Goal: Task Accomplishment & Management: Use online tool/utility

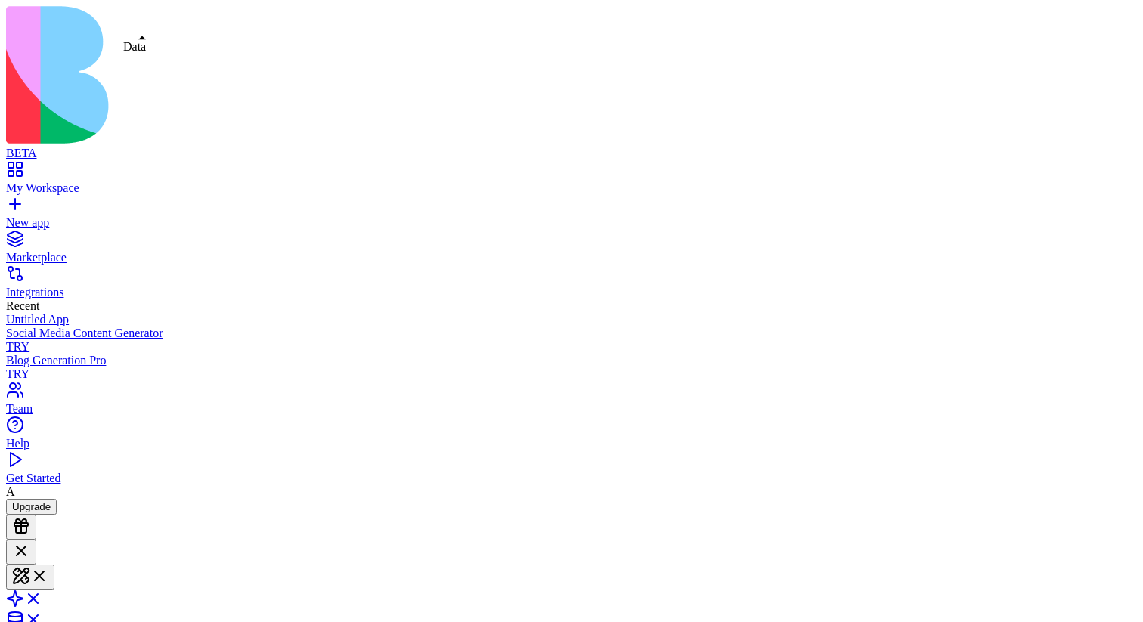
click at [42, 618] on span at bounding box center [42, 624] width 0 height 13
click at [42, 597] on link at bounding box center [24, 603] width 36 height 13
click at [54, 565] on button at bounding box center [30, 577] width 48 height 25
click at [42, 597] on link at bounding box center [24, 603] width 36 height 13
click at [42, 618] on span at bounding box center [42, 624] width 0 height 13
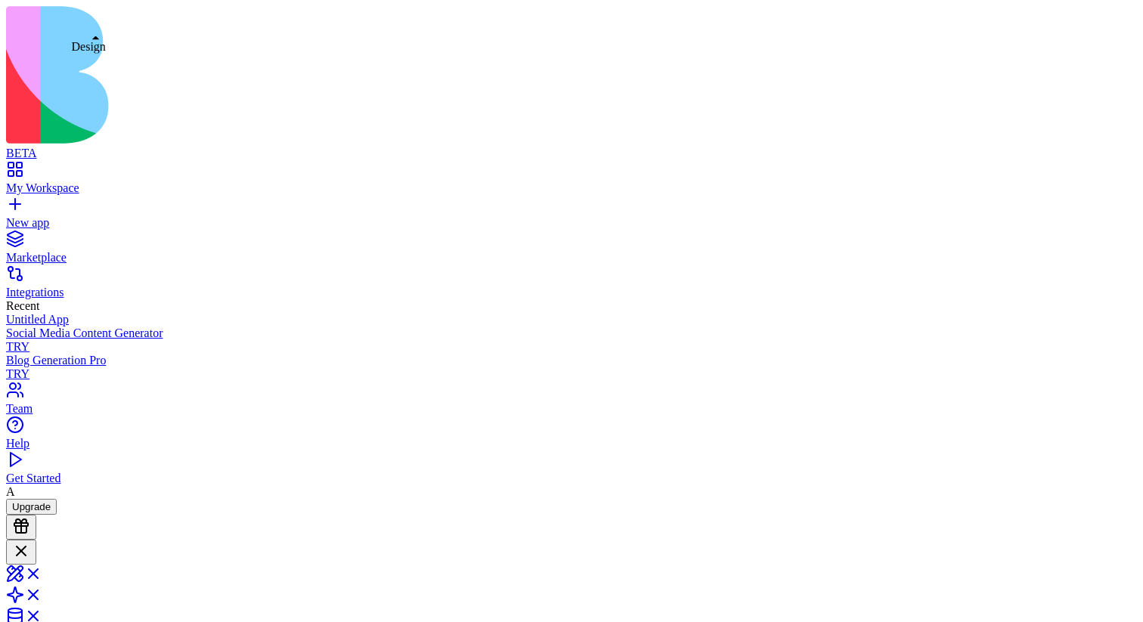
click at [30, 542] on div at bounding box center [21, 552] width 18 height 20
click at [42, 582] on span at bounding box center [42, 588] width 0 height 13
click at [42, 561] on link at bounding box center [24, 567] width 36 height 13
click at [42, 586] on link at bounding box center [24, 592] width 36 height 13
click at [42, 603] on link at bounding box center [24, 609] width 36 height 13
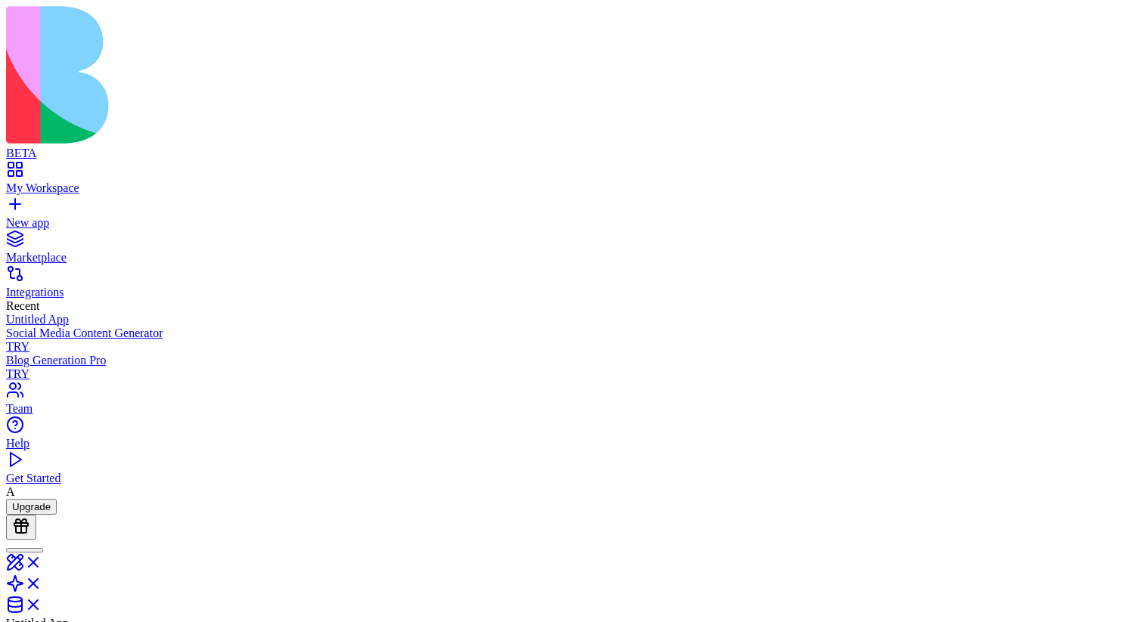
click at [42, 582] on link at bounding box center [24, 588] width 36 height 13
click at [42, 561] on link at bounding box center [24, 567] width 36 height 13
click at [42, 586] on link at bounding box center [24, 592] width 36 height 13
click at [42, 603] on link at bounding box center [24, 609] width 36 height 13
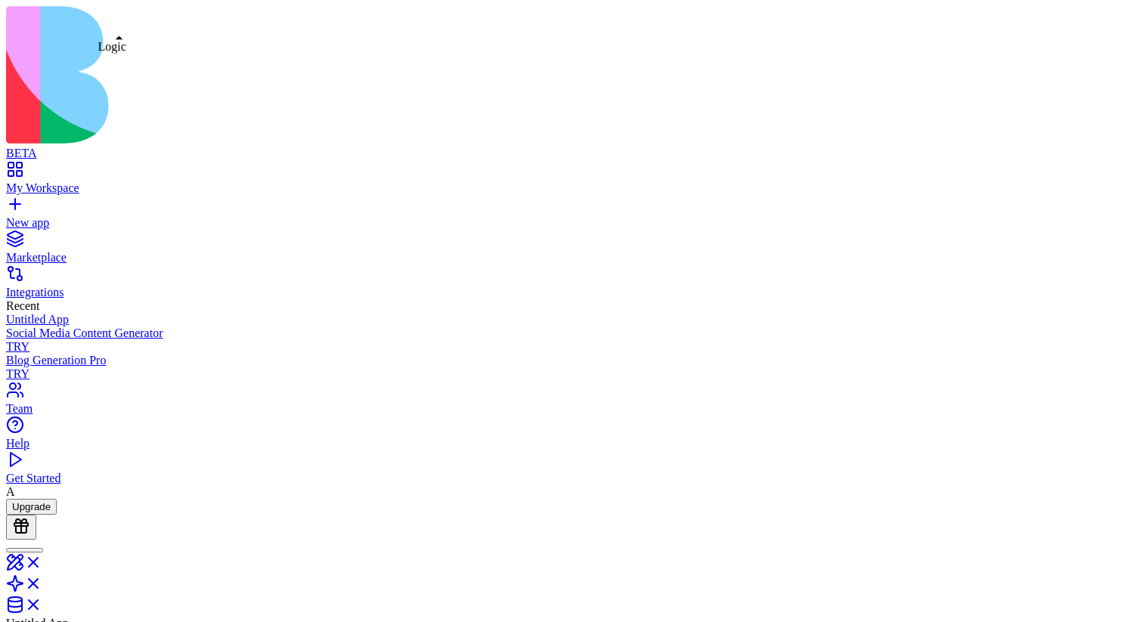
click at [42, 582] on link at bounding box center [24, 588] width 36 height 13
click at [42, 561] on link at bounding box center [24, 567] width 36 height 13
click at [42, 586] on link at bounding box center [24, 592] width 36 height 13
click at [42, 603] on link at bounding box center [24, 609] width 36 height 13
click at [42, 582] on link at bounding box center [24, 588] width 36 height 13
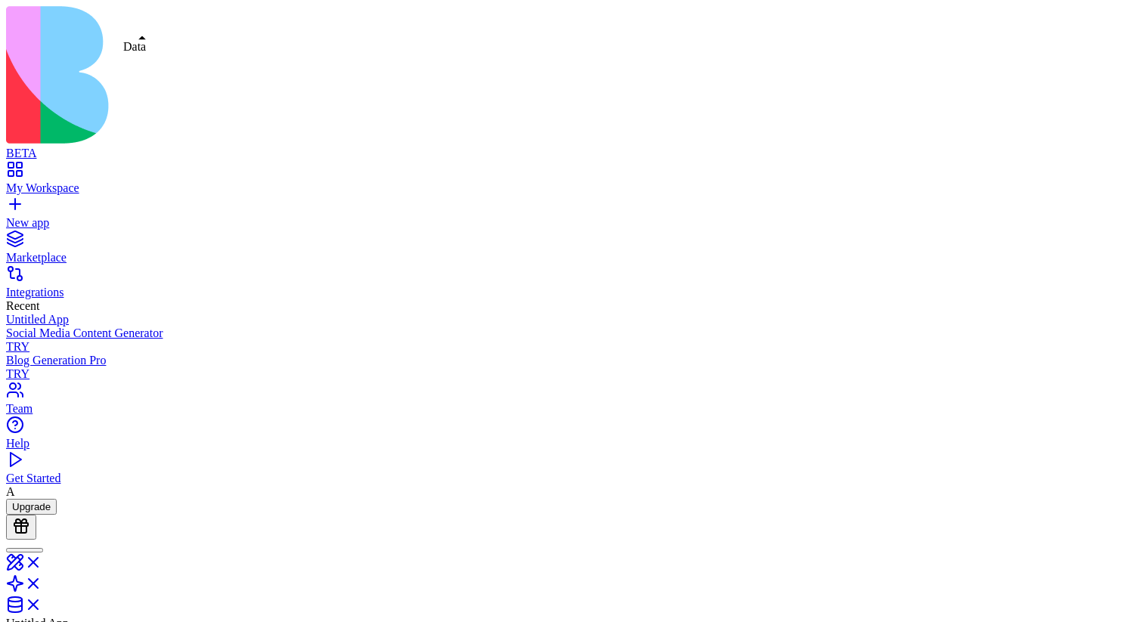
click at [42, 603] on link at bounding box center [24, 609] width 36 height 13
click at [42, 607] on link at bounding box center [24, 613] width 36 height 13
click at [42, 603] on link at bounding box center [24, 609] width 36 height 13
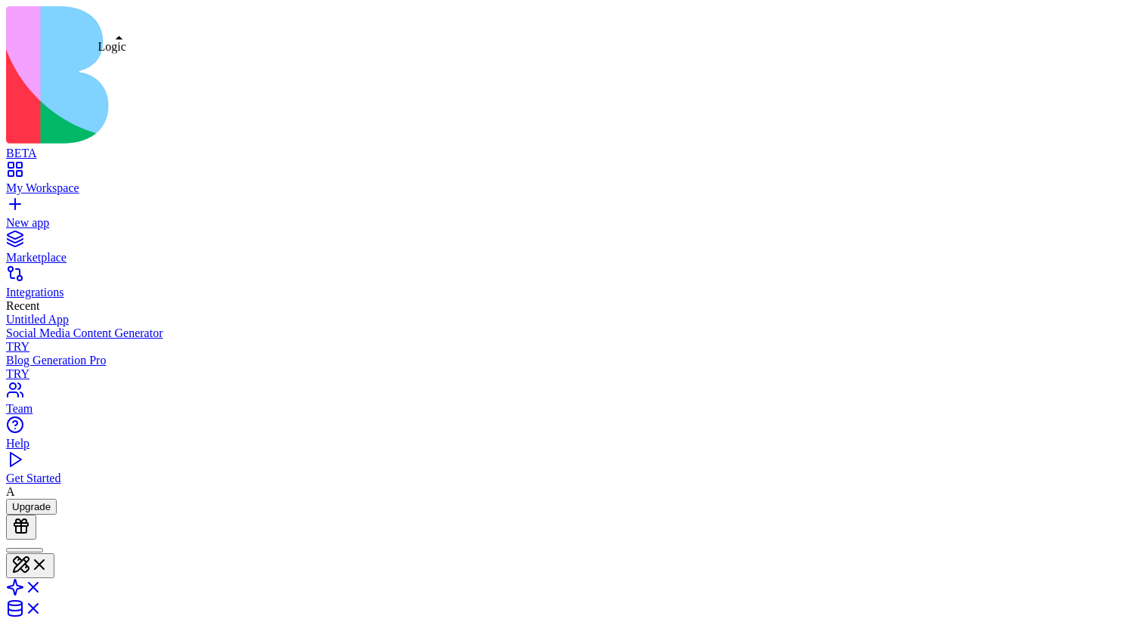
click at [42, 586] on link at bounding box center [24, 592] width 36 height 13
click at [42, 582] on link at bounding box center [24, 588] width 36 height 13
click at [54, 553] on button at bounding box center [30, 565] width 48 height 25
click at [37, 550] on div at bounding box center [24, 550] width 25 height 0
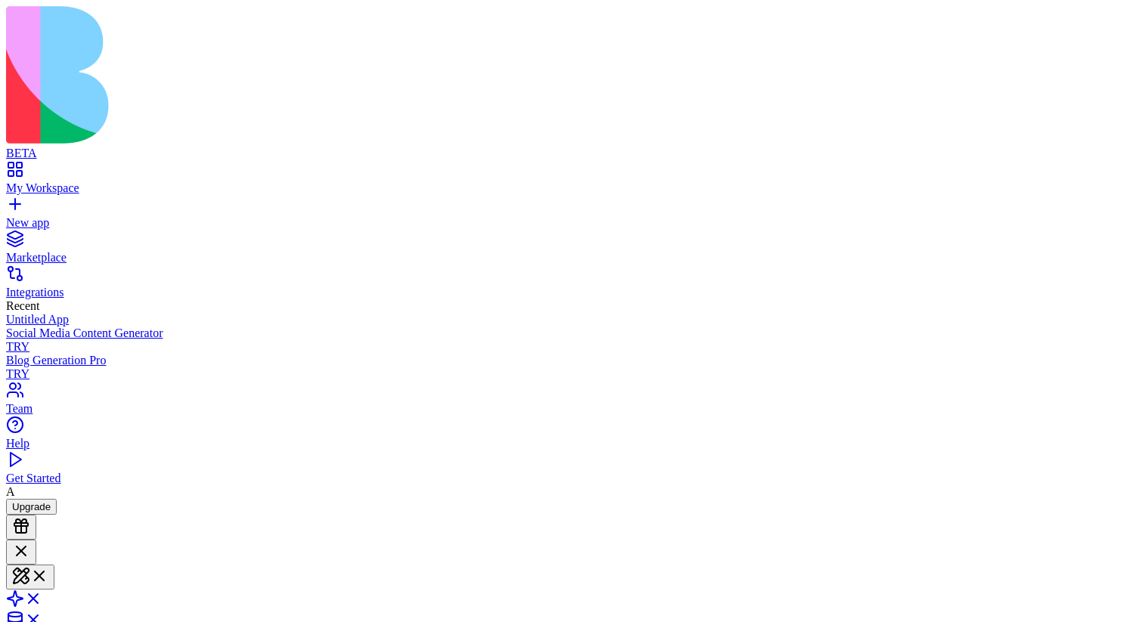
scroll to position [106, 0]
